Goal: Check status

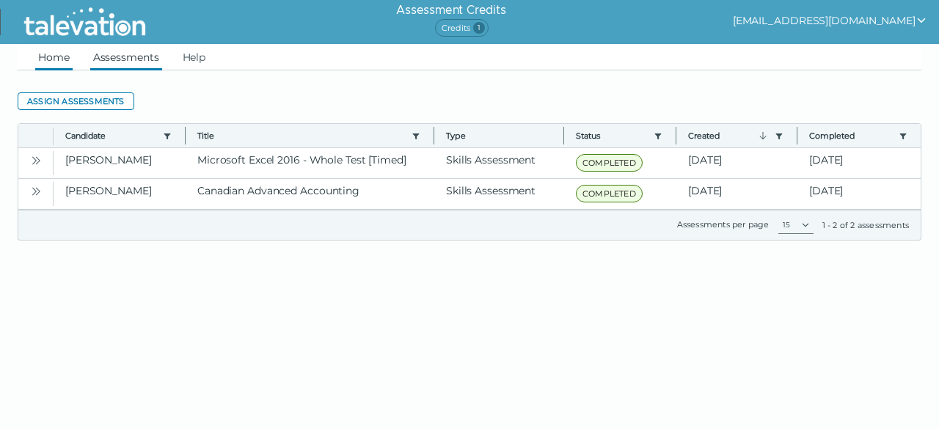
click at [55, 55] on link "Home" at bounding box center [53, 57] width 37 height 26
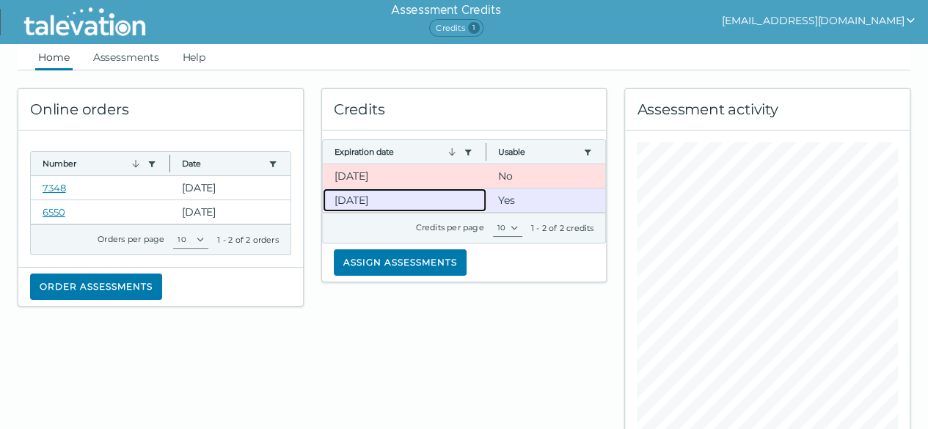
click at [407, 202] on clr-dg-cell "11-1-2025" at bounding box center [405, 199] width 164 height 23
click at [509, 198] on clr-dg-cell "Yes" at bounding box center [545, 199] width 119 height 23
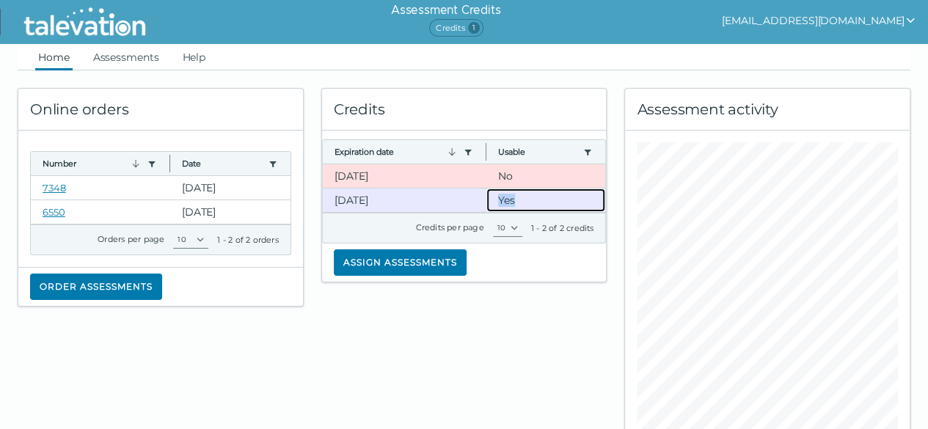
click at [509, 198] on clr-dg-cell "Yes" at bounding box center [545, 199] width 119 height 23
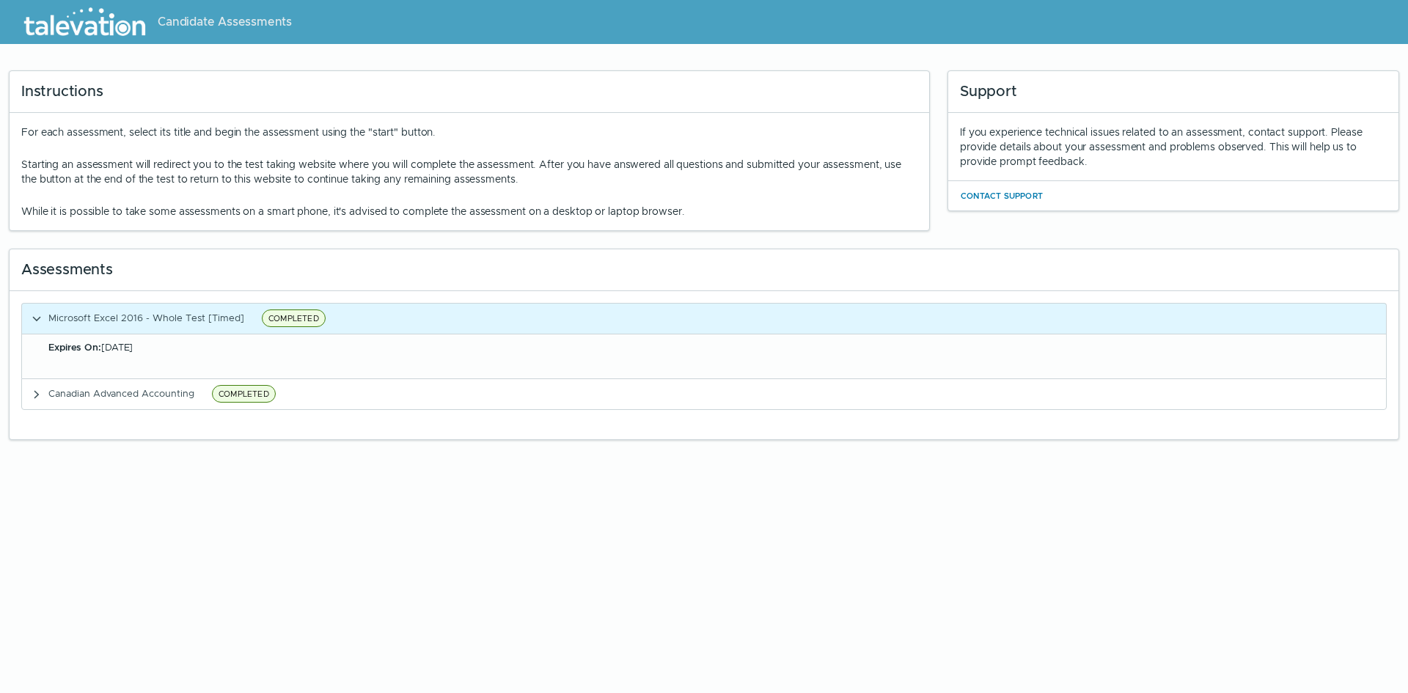
click at [763, 262] on div "Assessments" at bounding box center [704, 270] width 1389 height 42
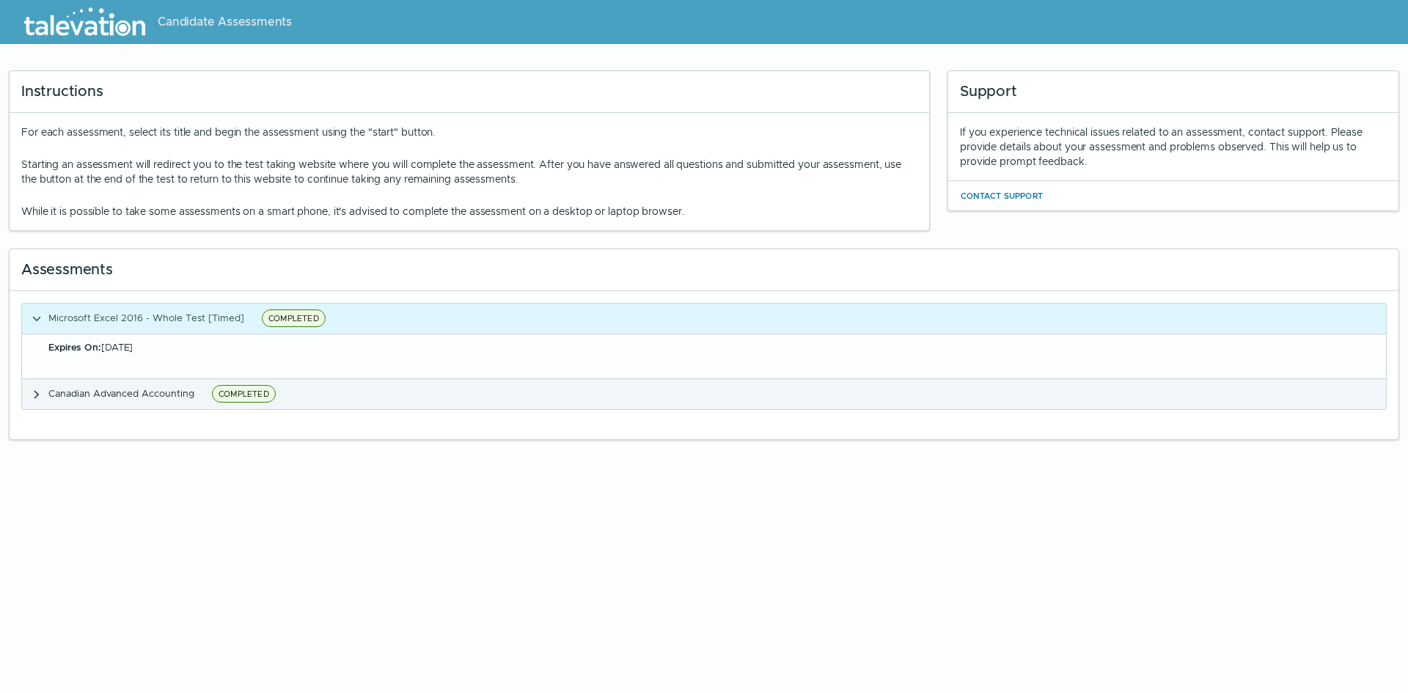
click at [42, 396] on icon "button" at bounding box center [37, 395] width 12 height 12
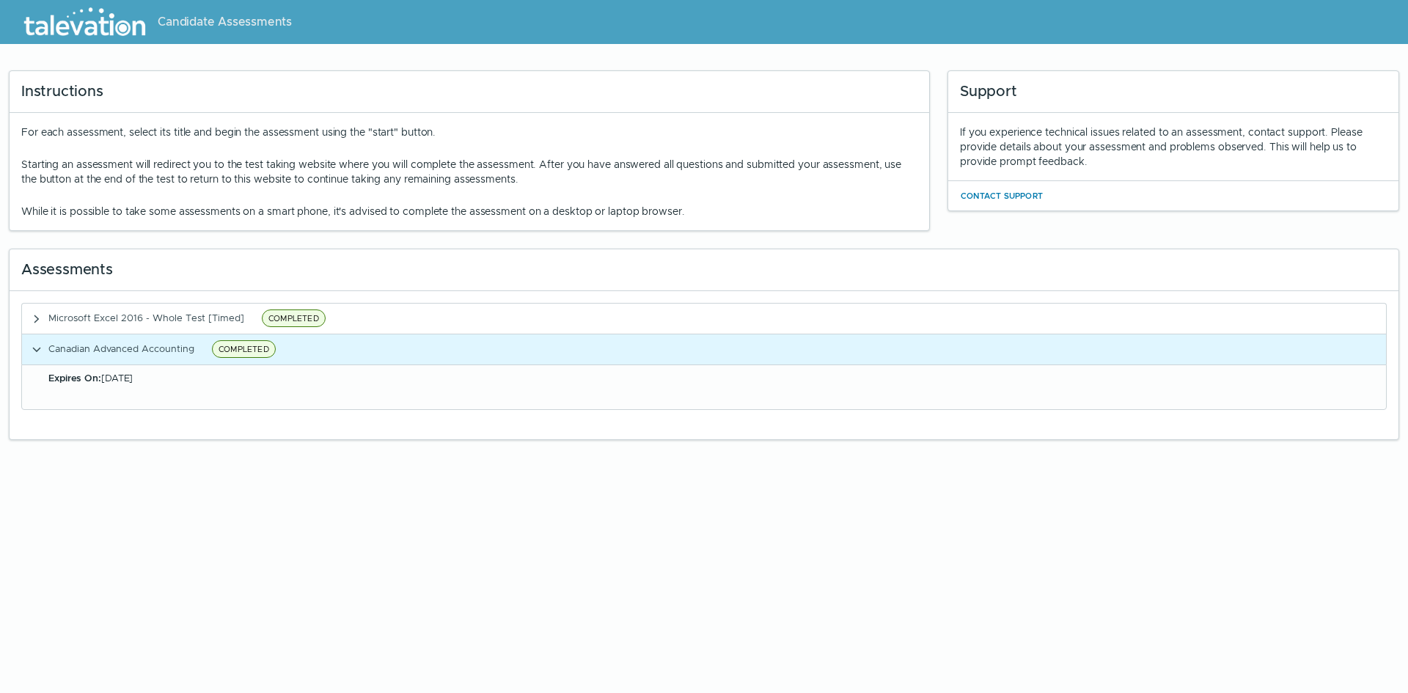
click at [76, 378] on b "Expires On:" at bounding box center [74, 378] width 53 height 12
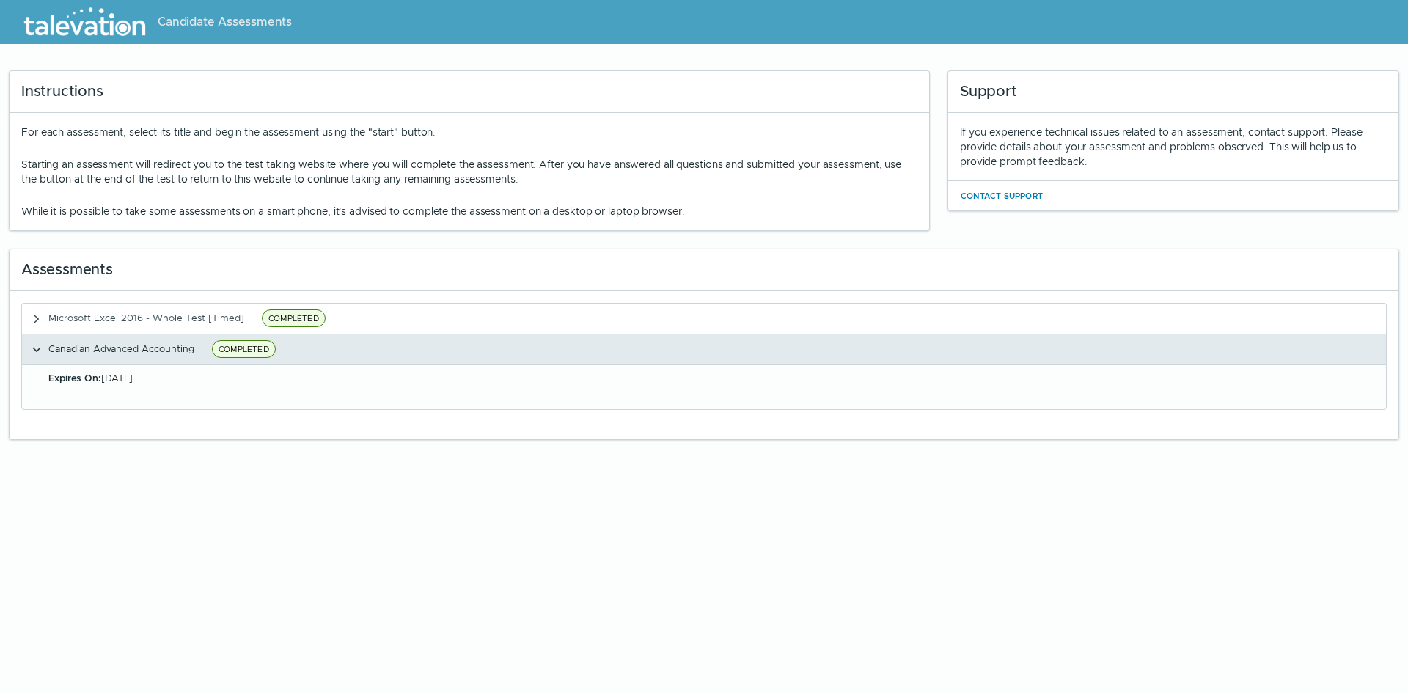
click at [210, 350] on clr-accordion-title "Canadian Advanced Accounting COMPLETED" at bounding box center [164, 349] width 232 height 18
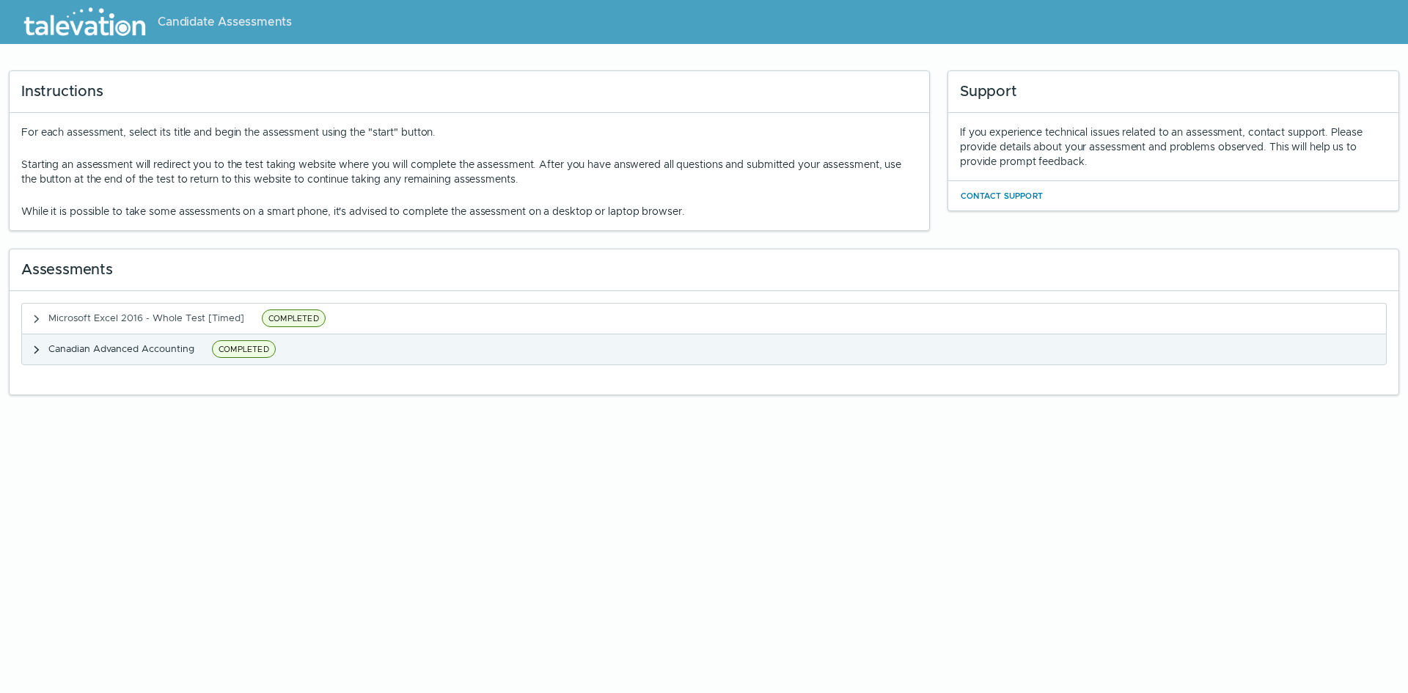
click at [210, 350] on clr-accordion-title "Canadian Advanced Accounting COMPLETED" at bounding box center [164, 349] width 232 height 18
